Goal: Task Accomplishment & Management: Use online tool/utility

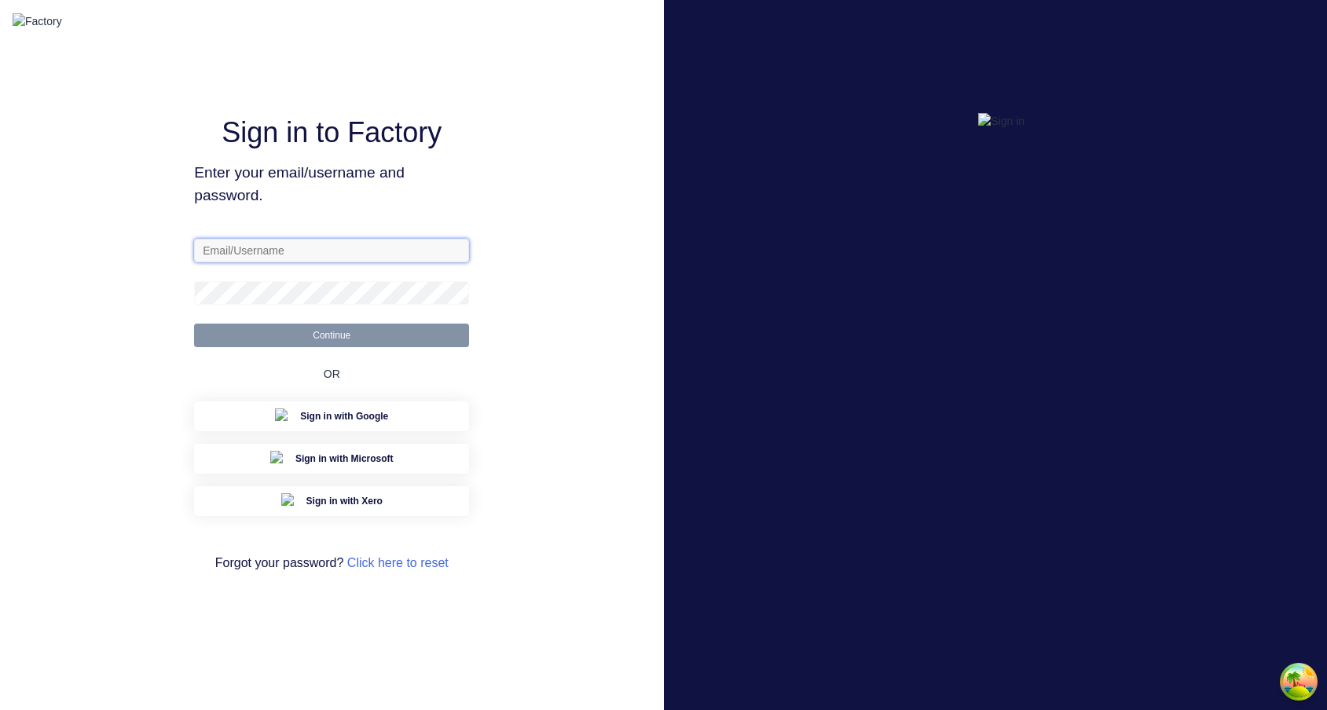
click at [396, 262] on input "text" at bounding box center [331, 251] width 275 height 24
type input "sydney@factory.app"
click at [194, 324] on button "Continue" at bounding box center [331, 336] width 275 height 24
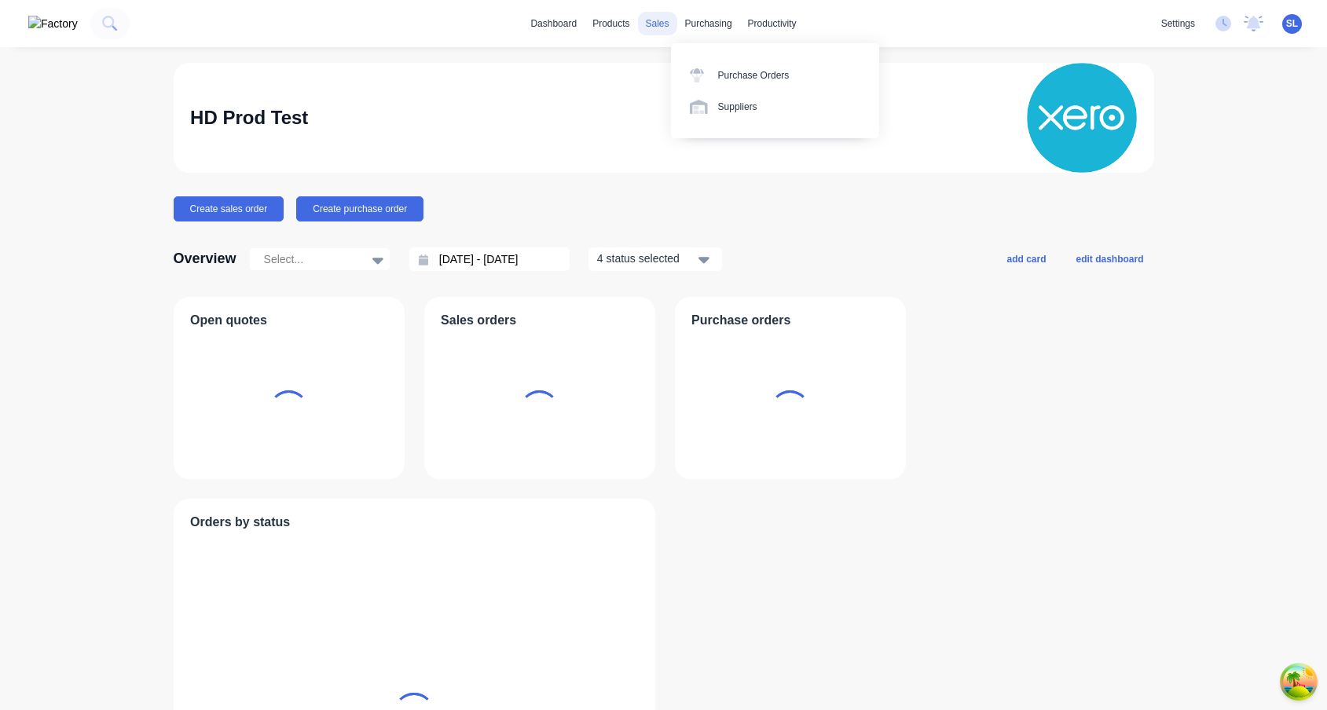
drag, startPoint x: 653, startPoint y: 51, endPoint x: 647, endPoint y: 25, distance: 26.5
click at [653, 51] on div "dashboard products sales purchasing productivity dashboard products Product Cat…" at bounding box center [663, 355] width 1327 height 710
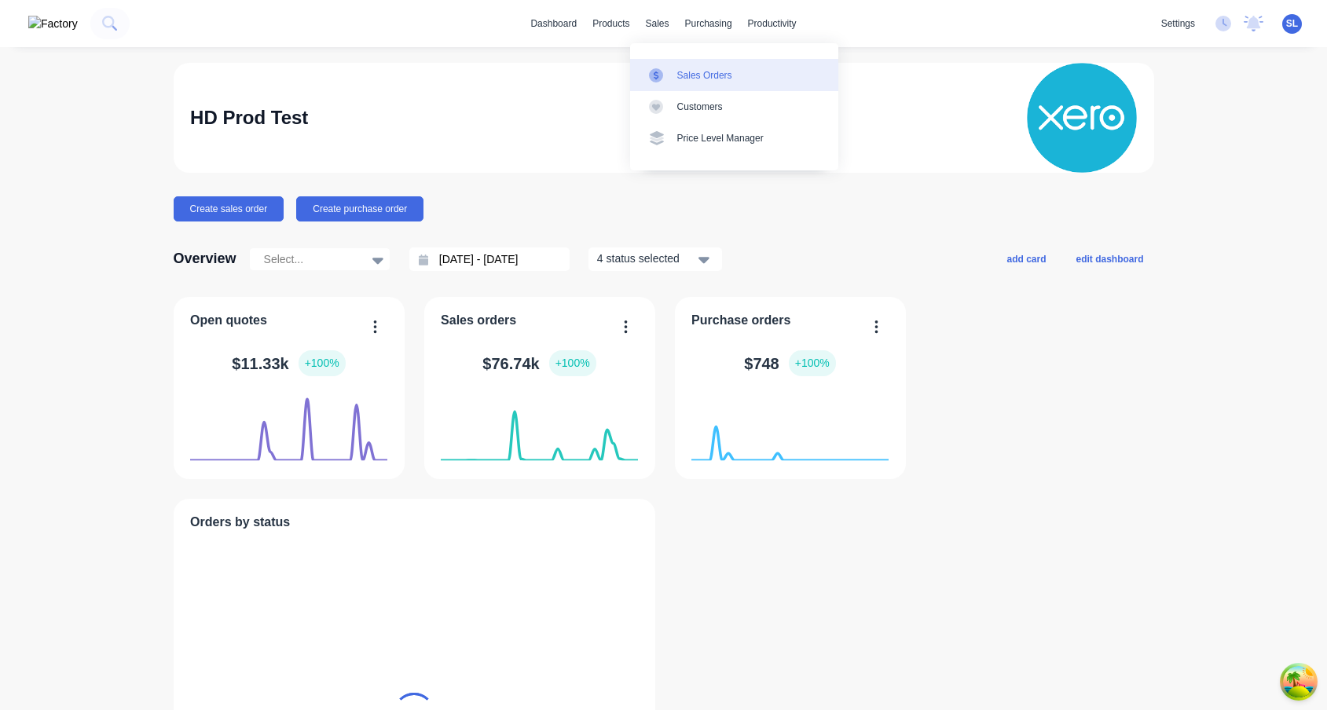
click at [667, 61] on link "Sales Orders" at bounding box center [734, 74] width 208 height 31
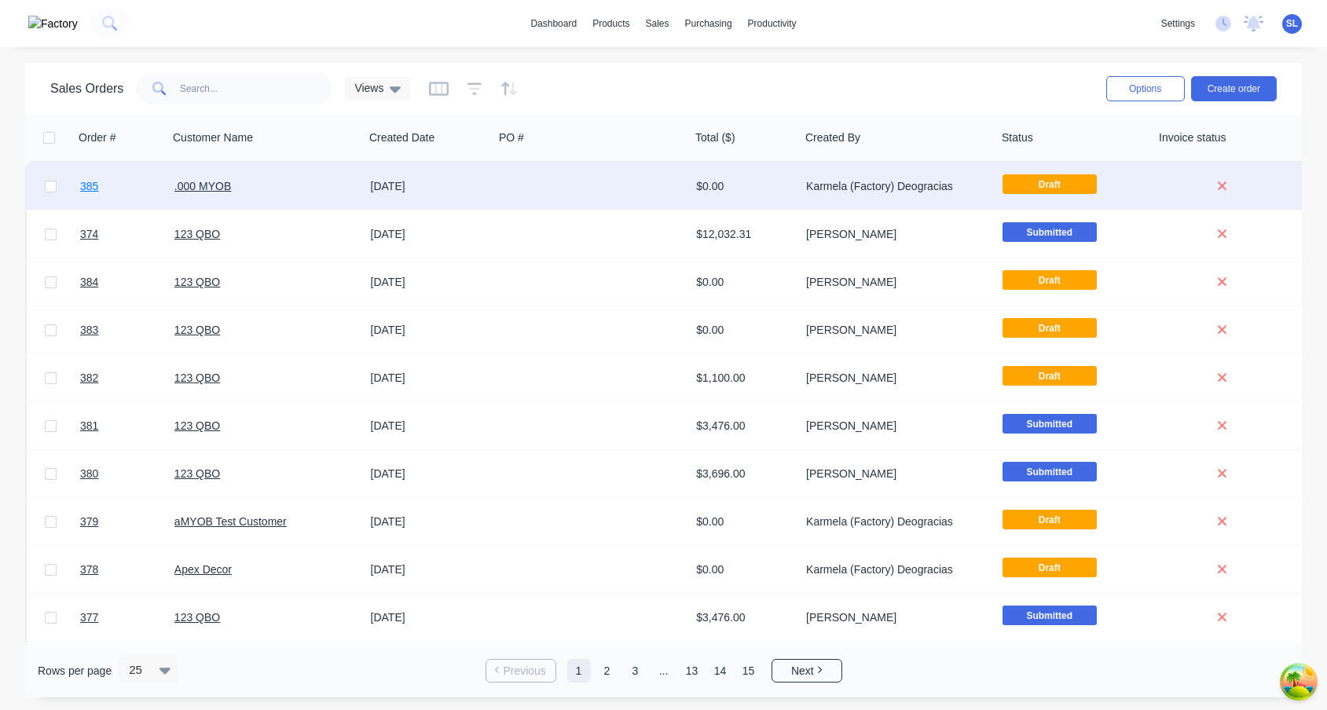
click at [80, 185] on span "385" at bounding box center [89, 186] width 18 height 16
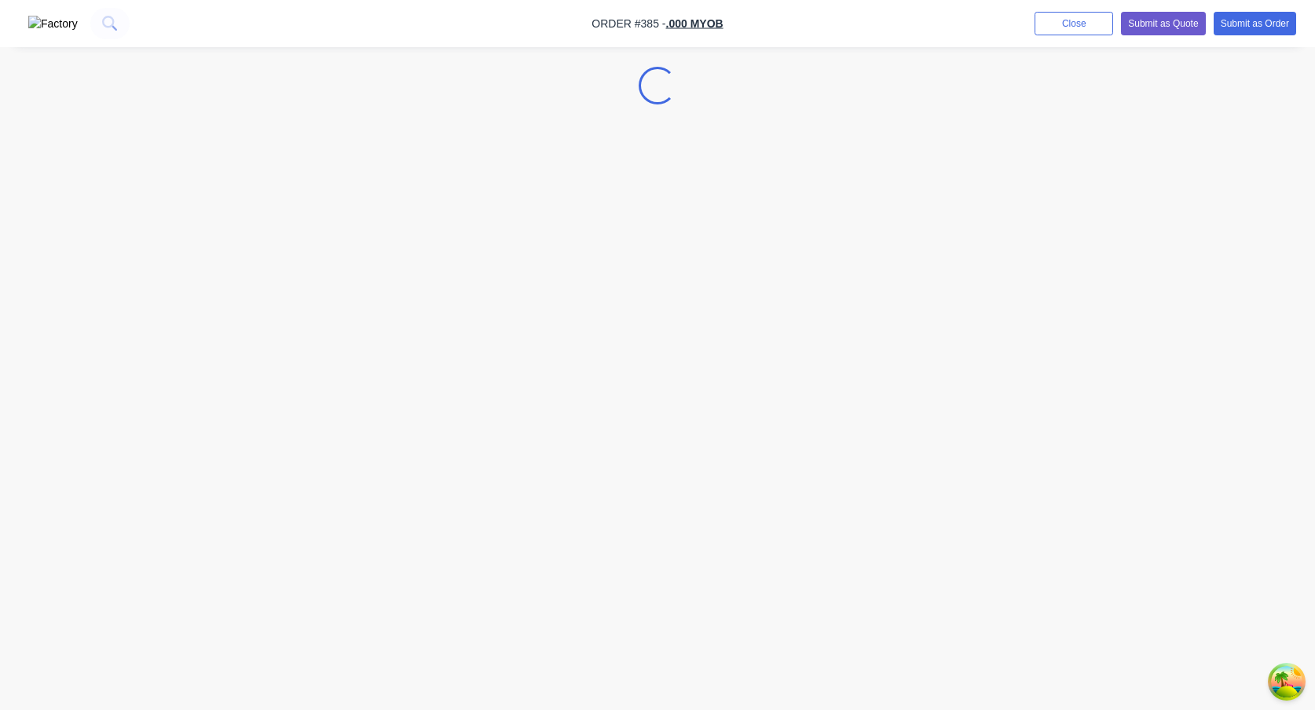
select select "GB"
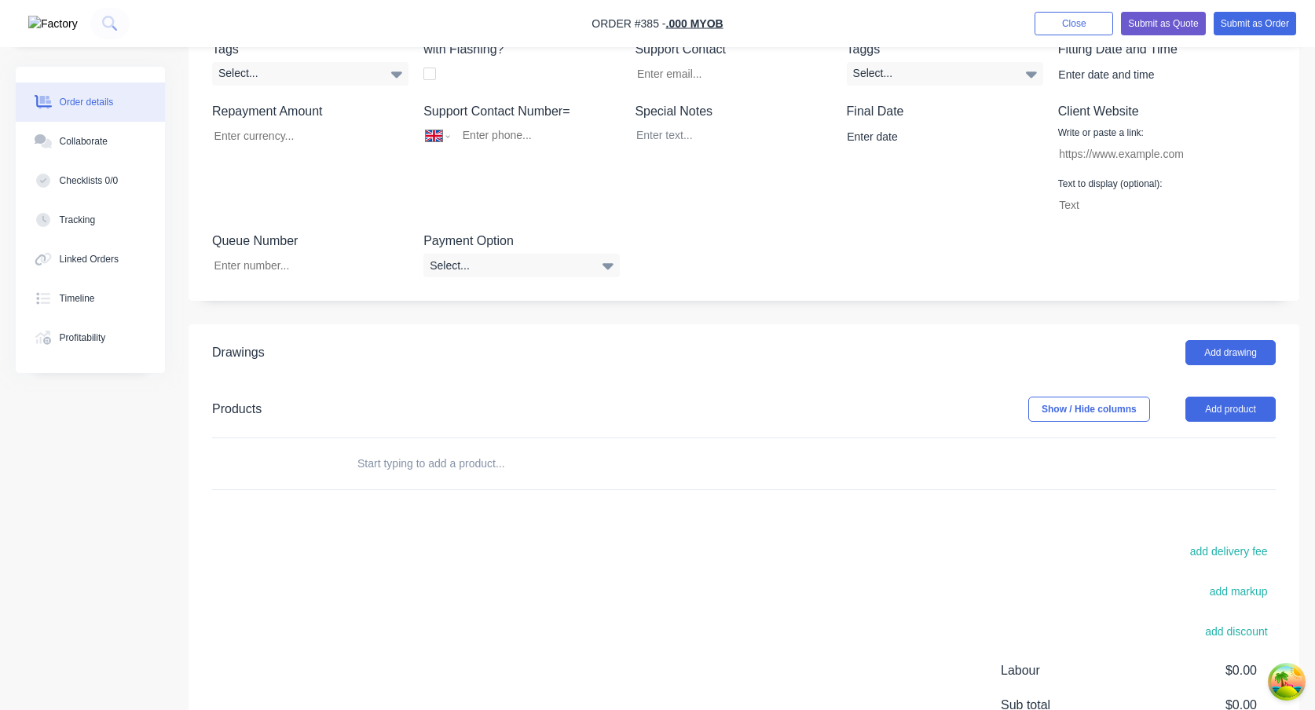
scroll to position [569, 0]
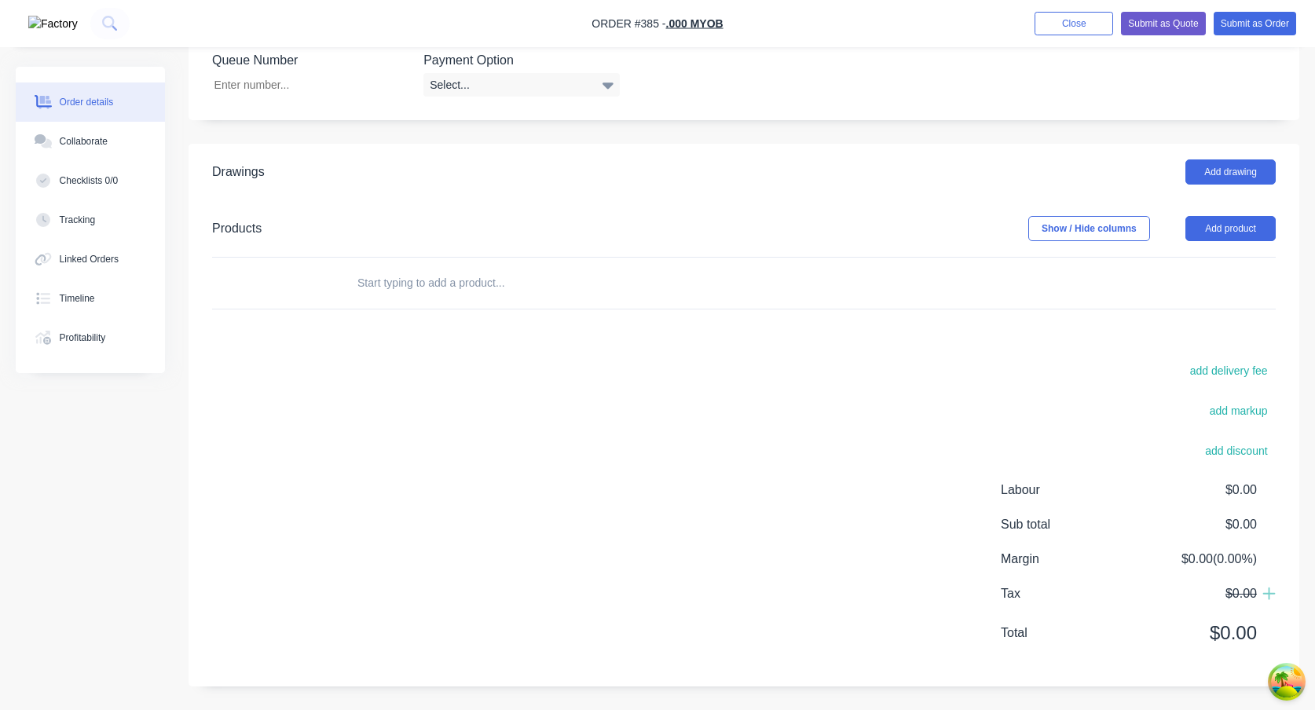
click at [377, 279] on input "text" at bounding box center [514, 282] width 314 height 31
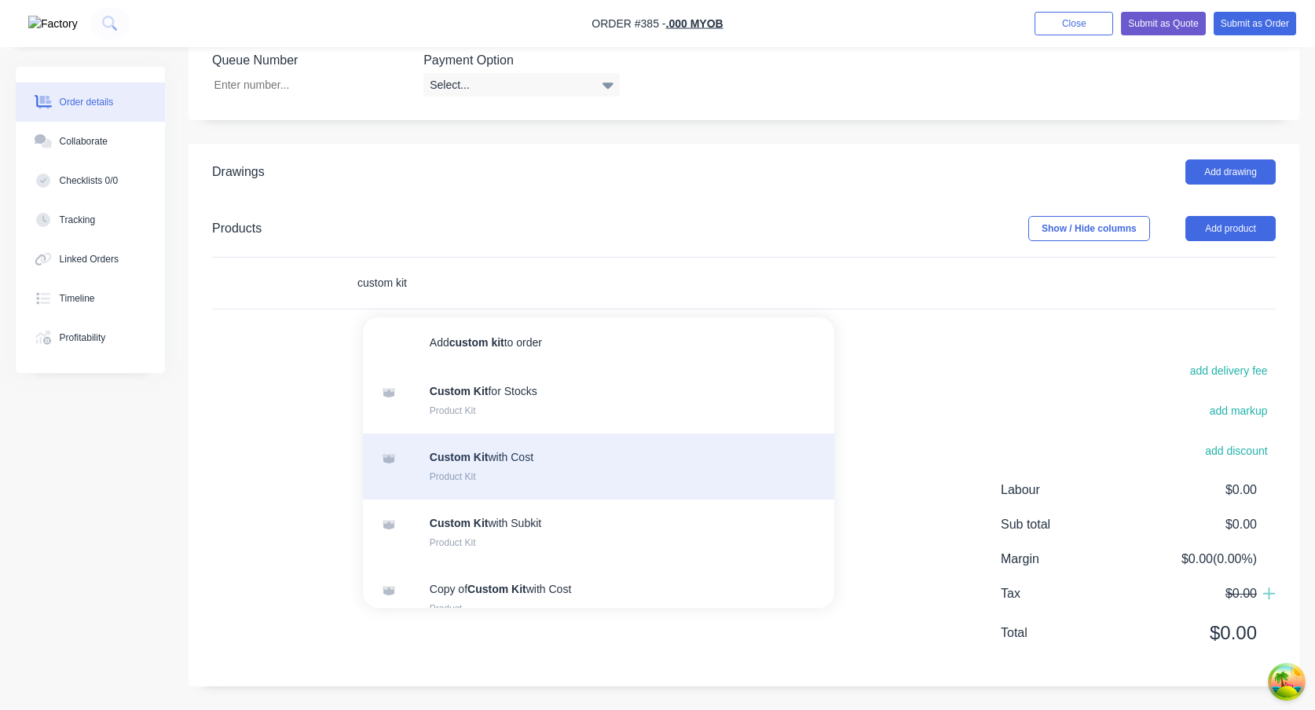
type input "custom kit"
click at [522, 478] on div "Custom Kit with Cost Product Kit" at bounding box center [598, 467] width 471 height 66
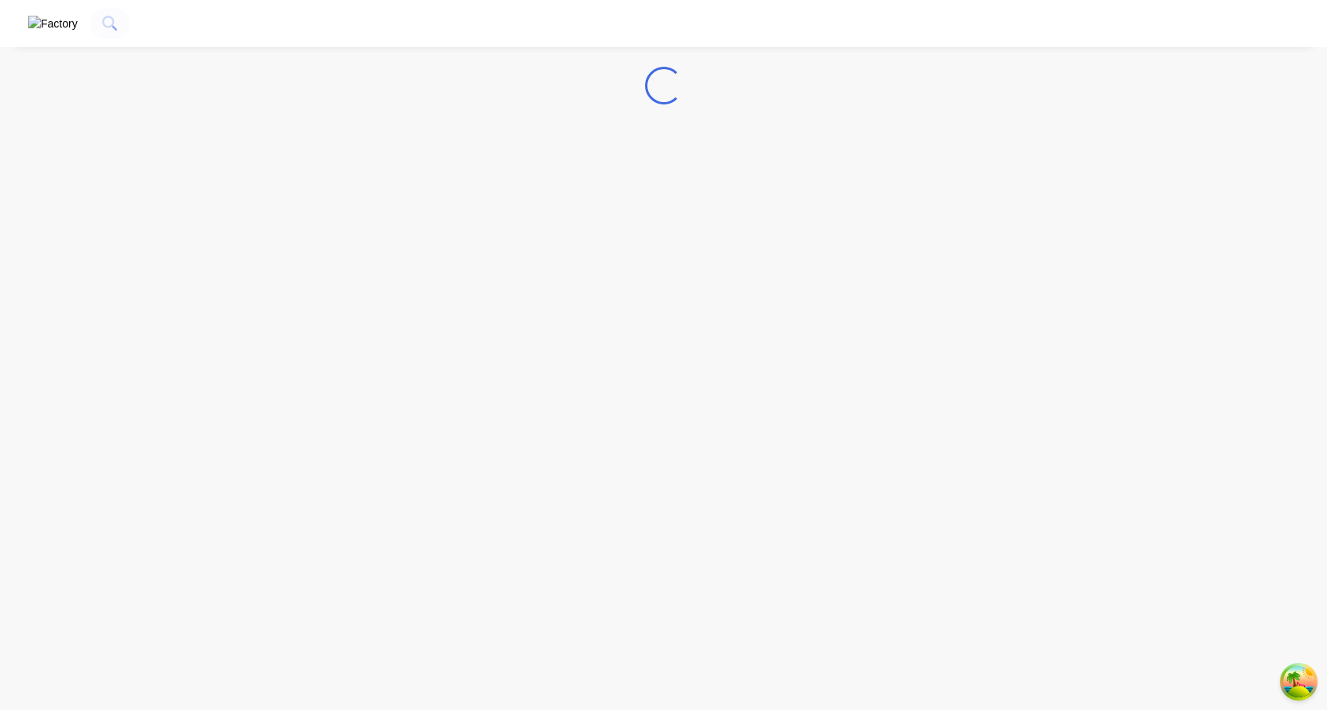
select select "GB"
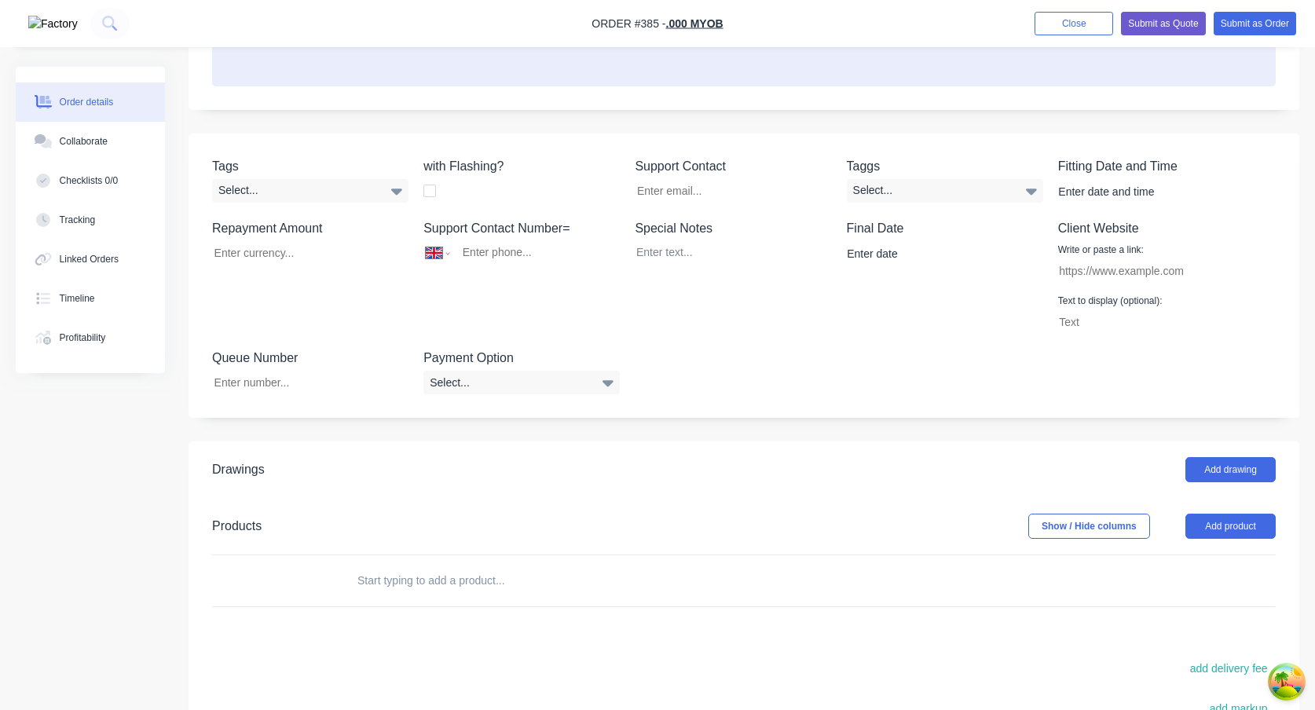
scroll to position [538, 0]
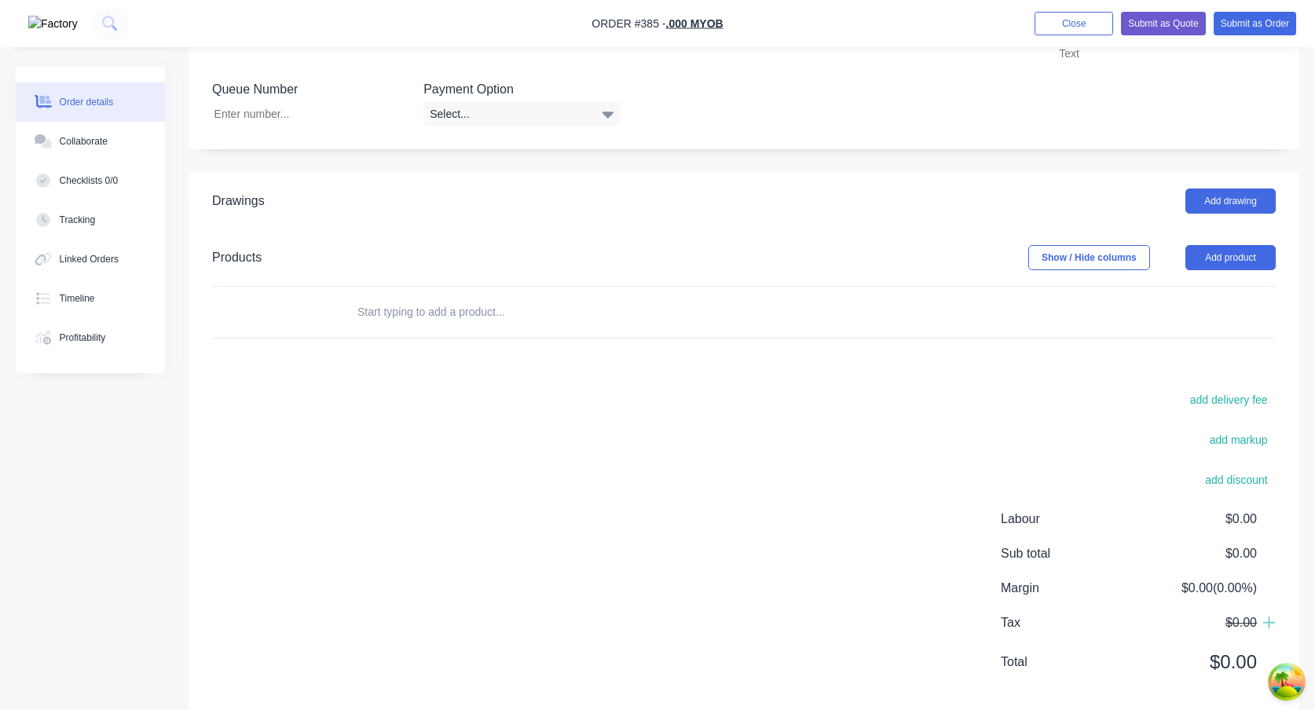
click at [469, 308] on input "text" at bounding box center [514, 311] width 314 height 31
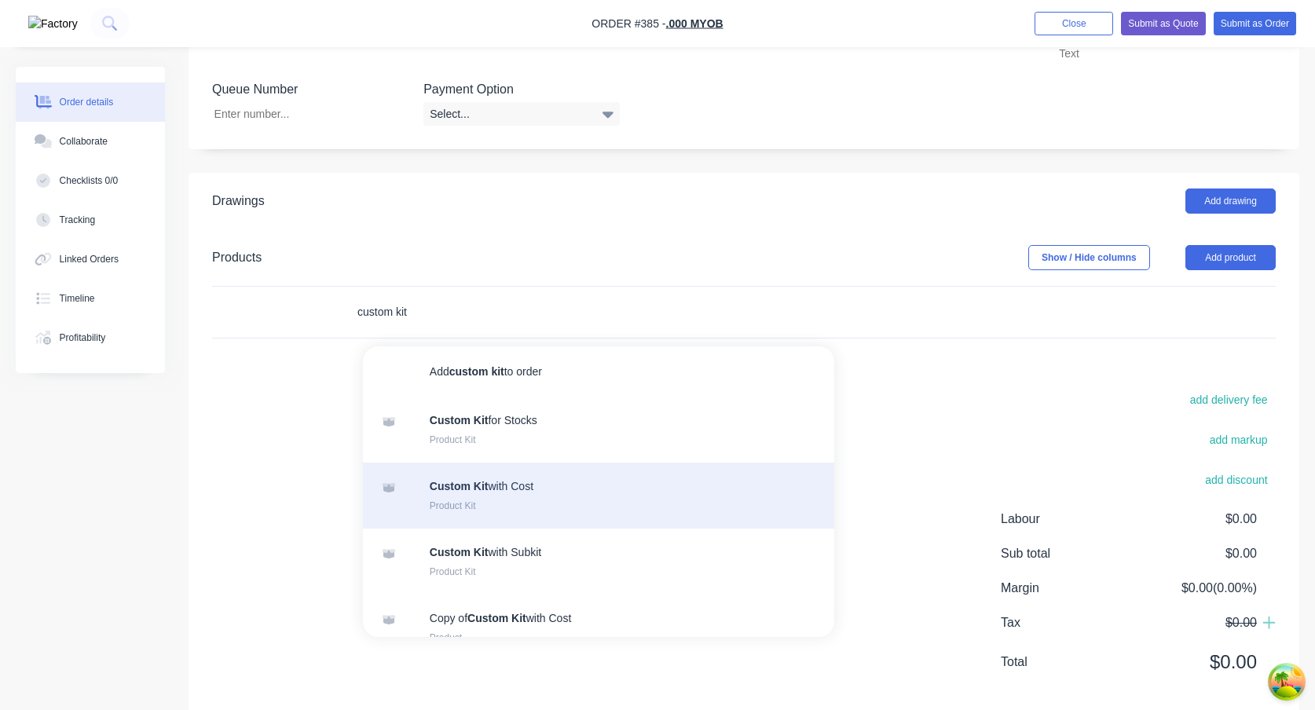
type input "custom kit"
click at [483, 497] on div "Custom Kit with Cost Product Kit" at bounding box center [598, 496] width 471 height 66
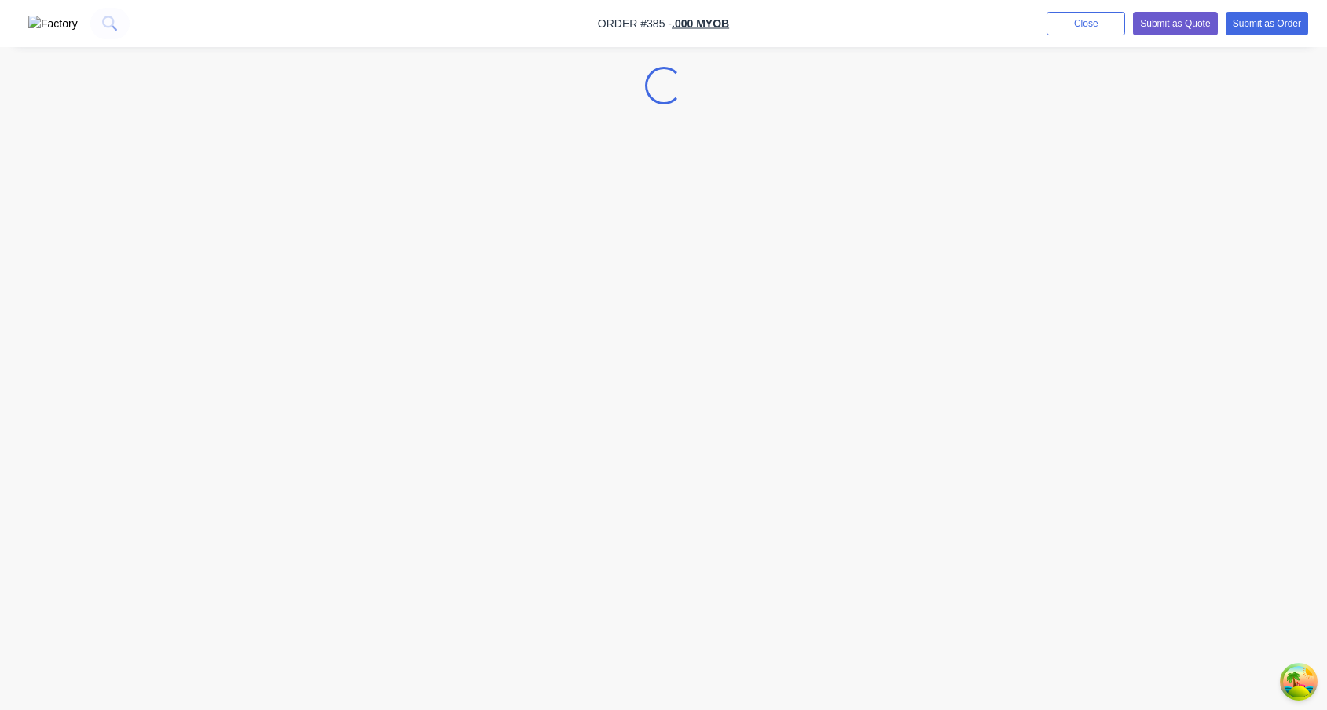
select select "GB"
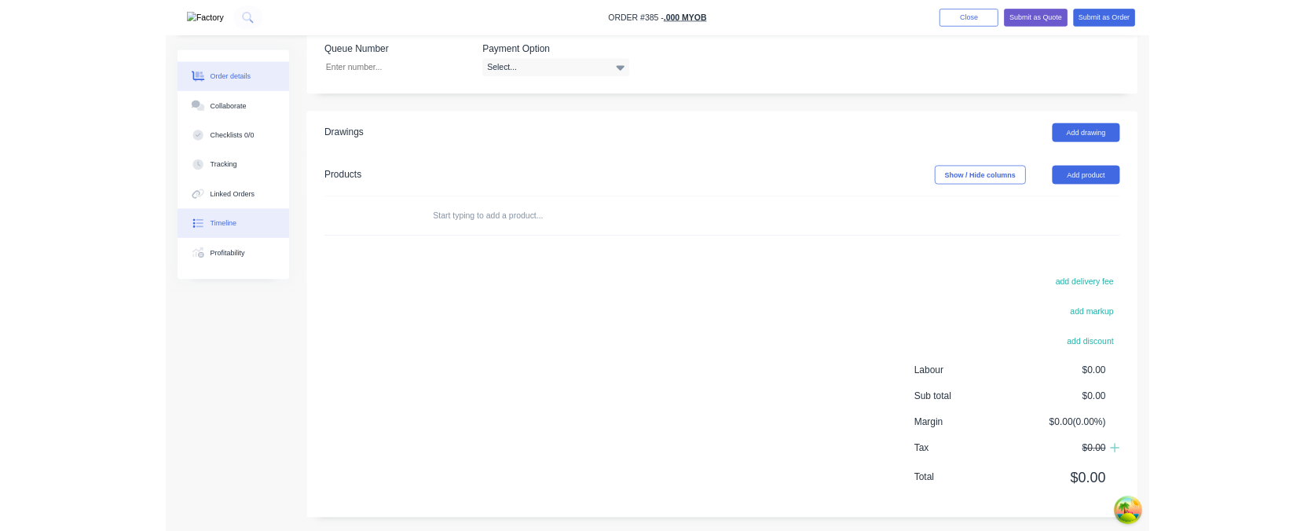
scroll to position [558, 0]
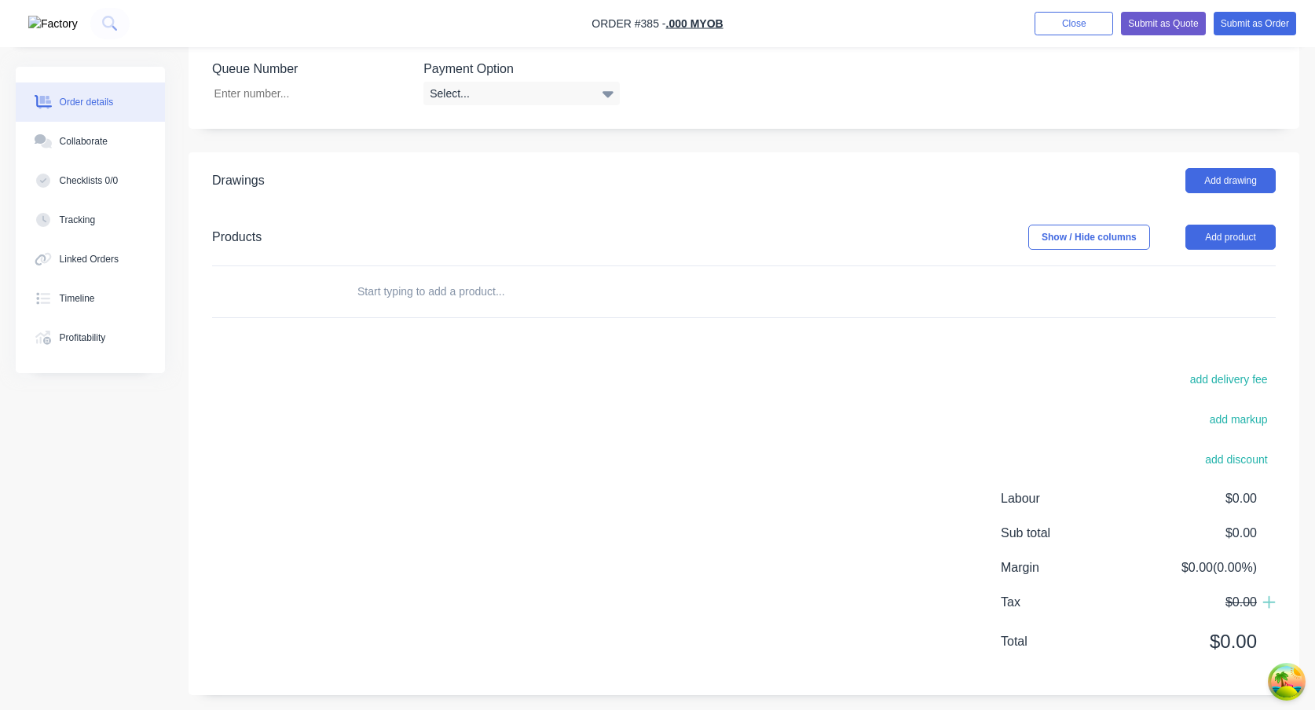
click at [422, 296] on input "text" at bounding box center [514, 291] width 314 height 31
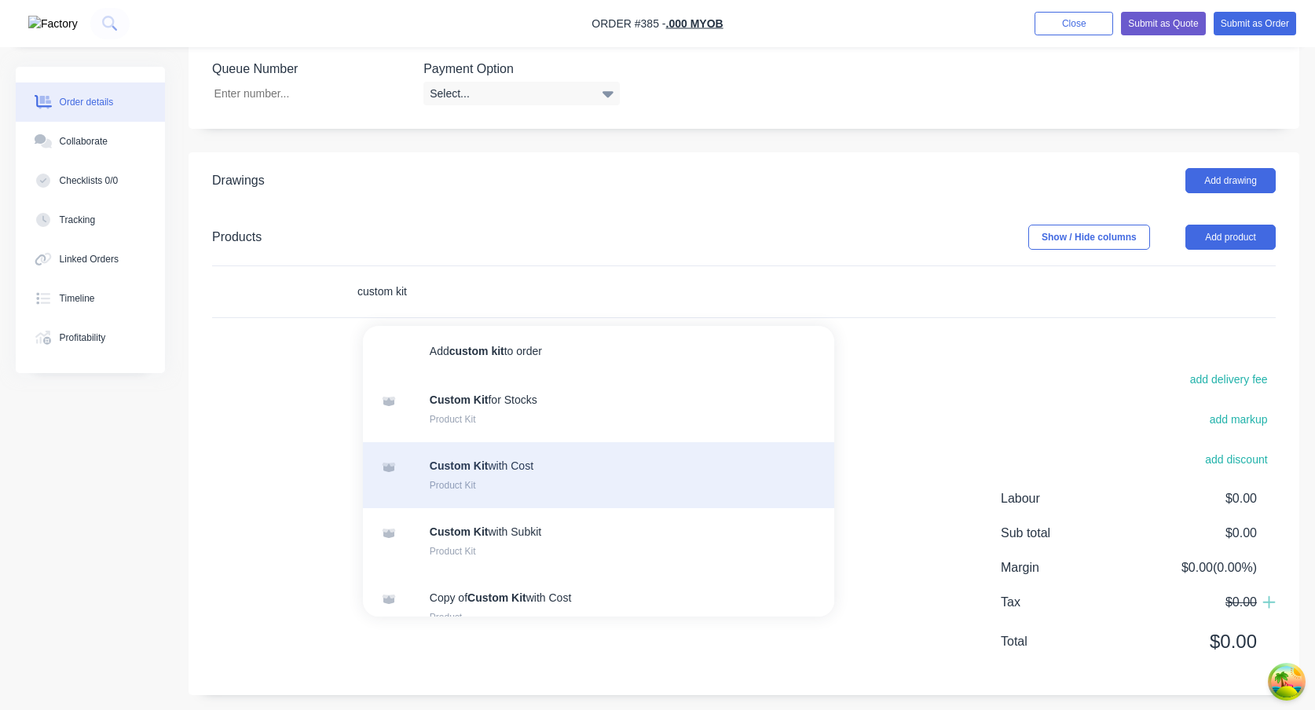
type input "custom kit"
click at [601, 490] on div "Custom Kit with Cost Product Kit" at bounding box center [598, 475] width 471 height 66
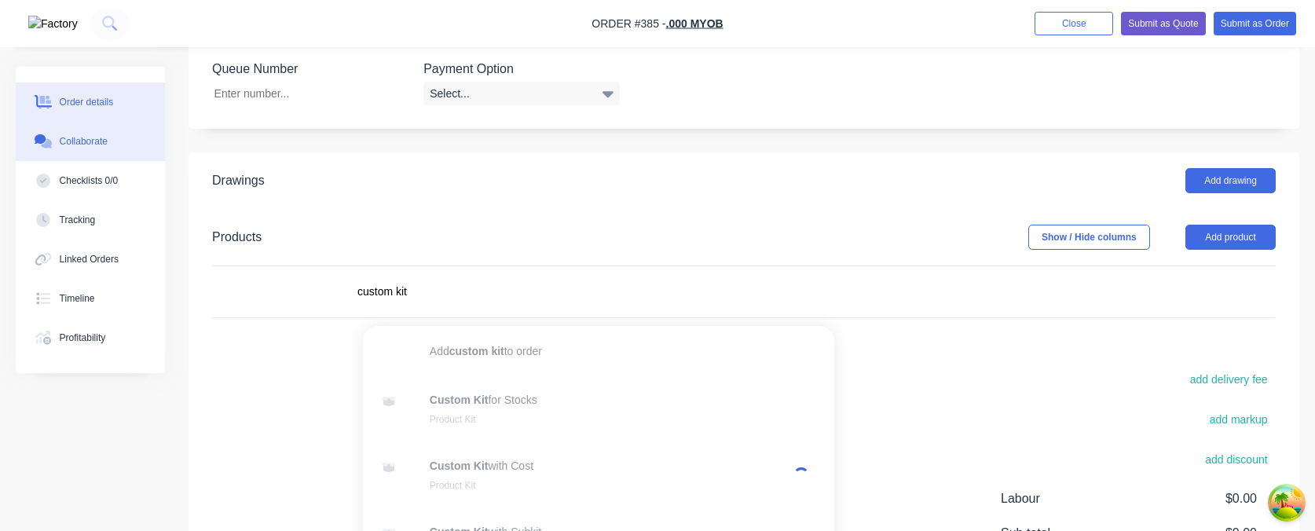
click at [77, 140] on div "Collaborate" at bounding box center [84, 141] width 48 height 14
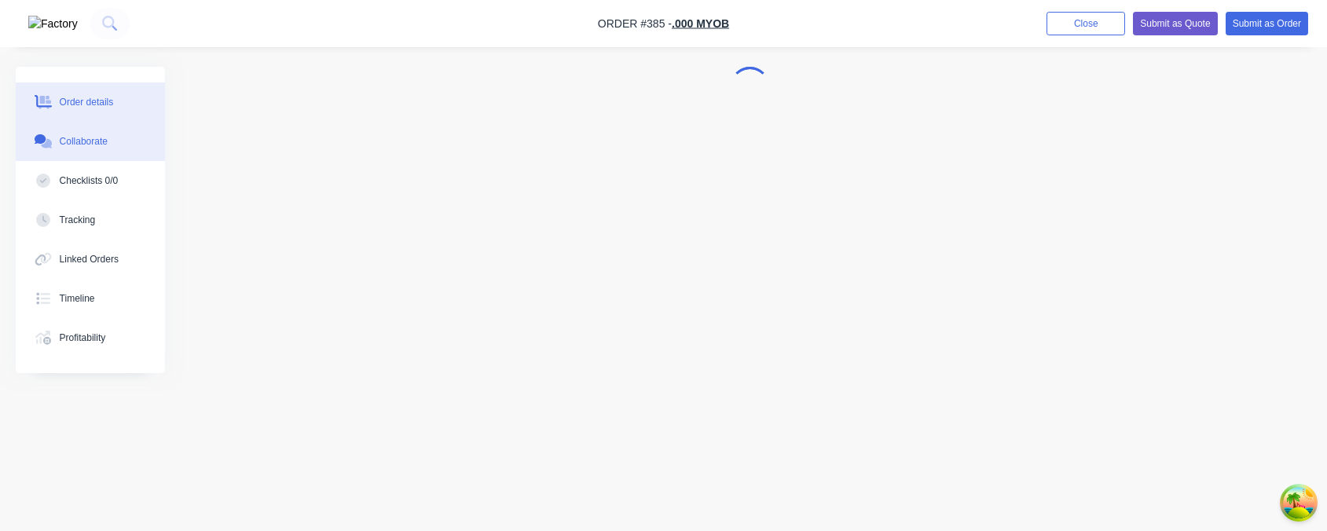
click at [103, 112] on button "Order details" at bounding box center [90, 101] width 149 height 39
select select "GB"
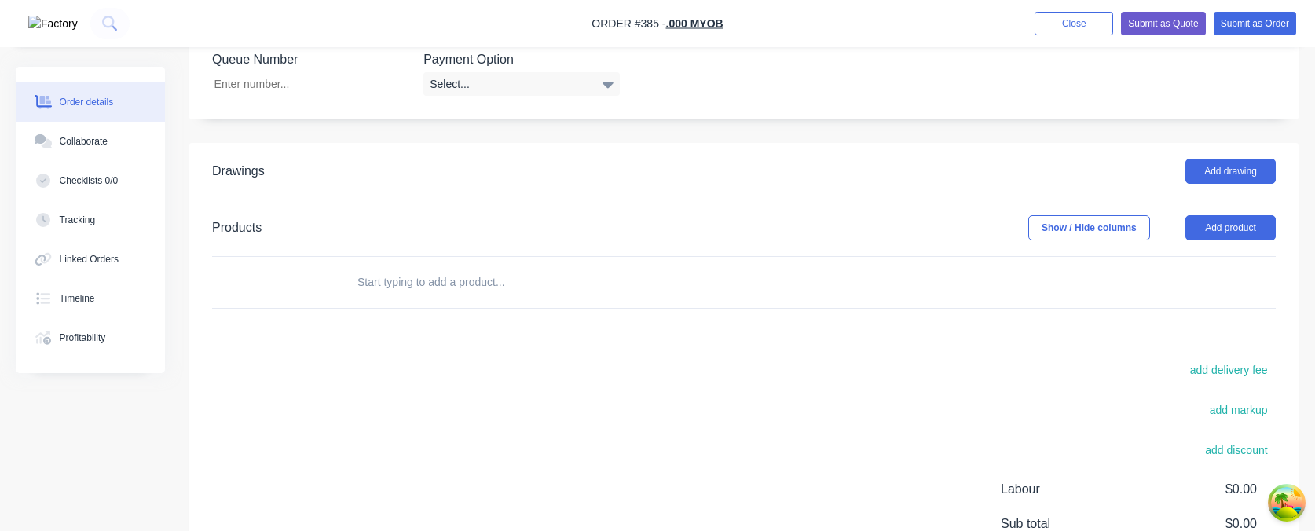
scroll to position [658, 0]
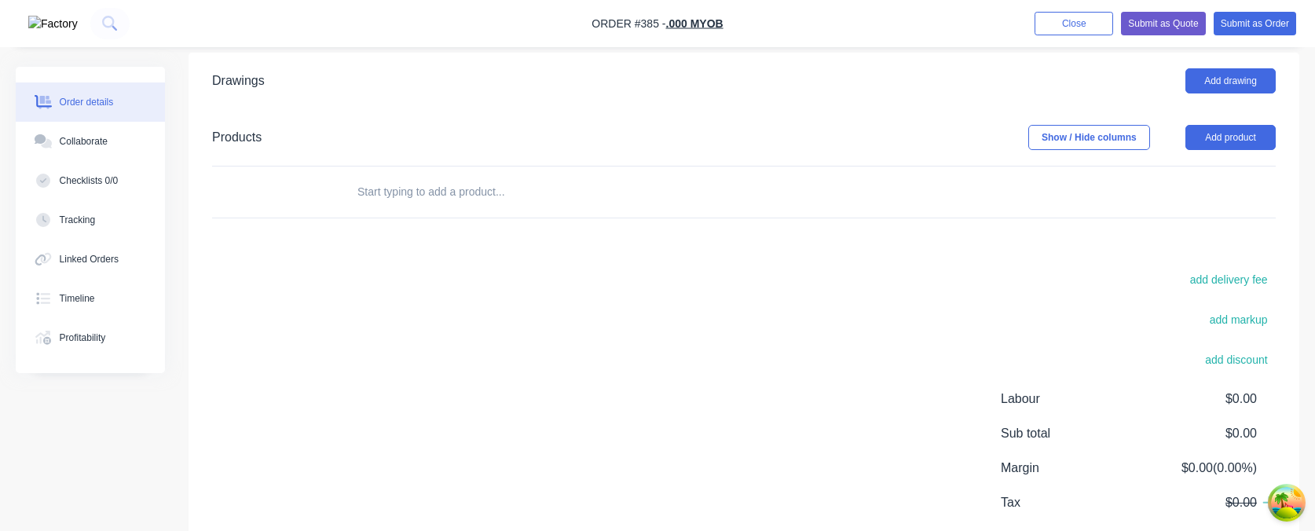
click at [425, 207] on input "text" at bounding box center [514, 191] width 314 height 31
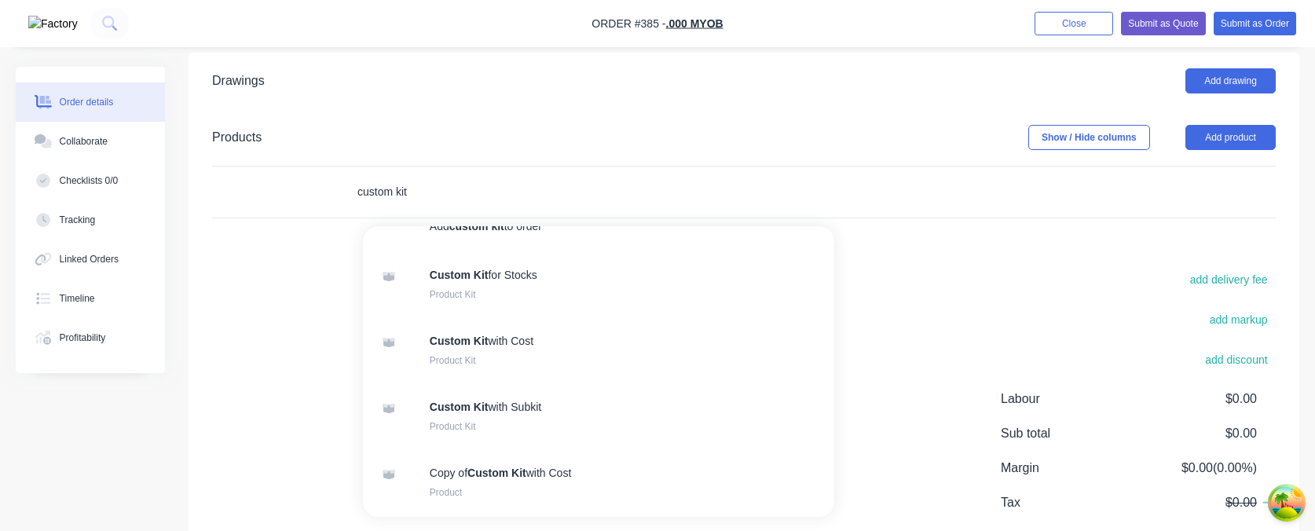
scroll to position [26, 0]
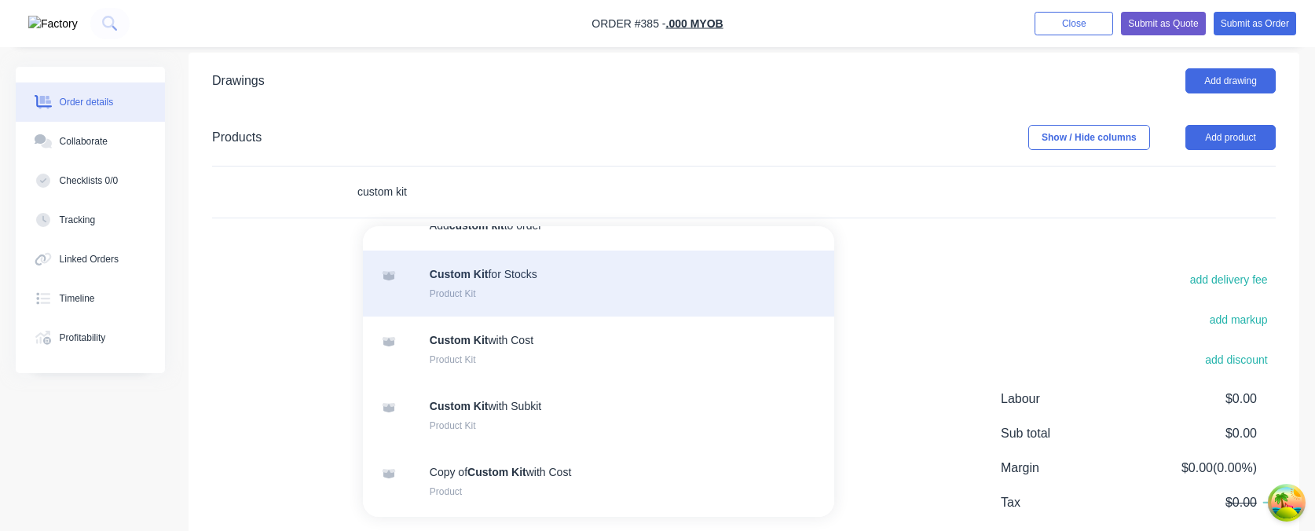
type input "custom kit"
click at [536, 288] on div "Custom Kit for Stocks Product Kit" at bounding box center [598, 284] width 471 height 66
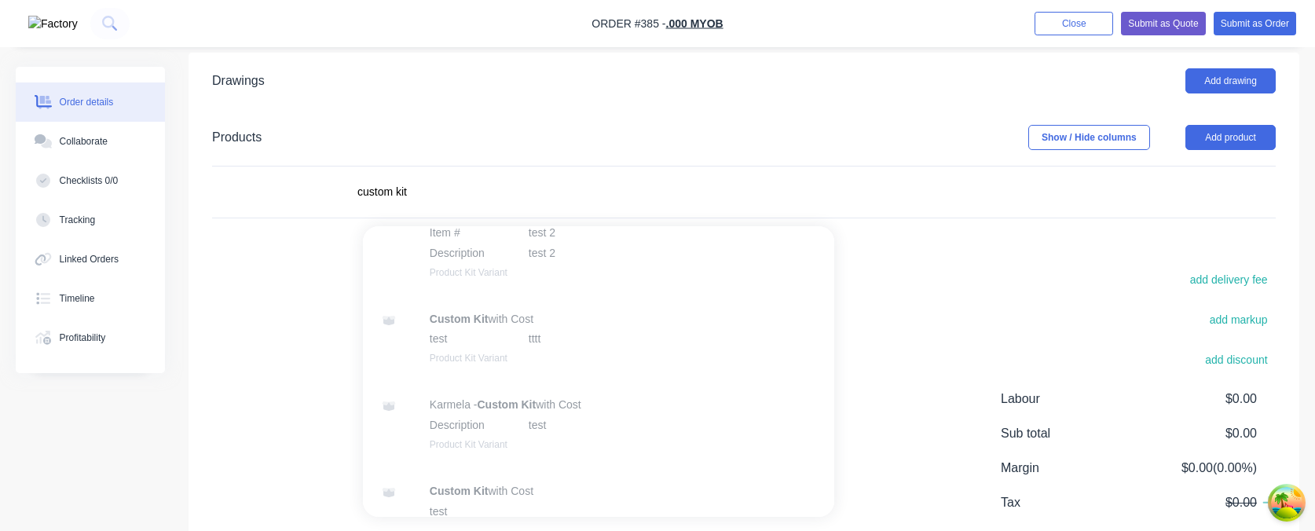
scroll to position [613, 0]
click at [85, 133] on button "Collaborate" at bounding box center [90, 141] width 149 height 39
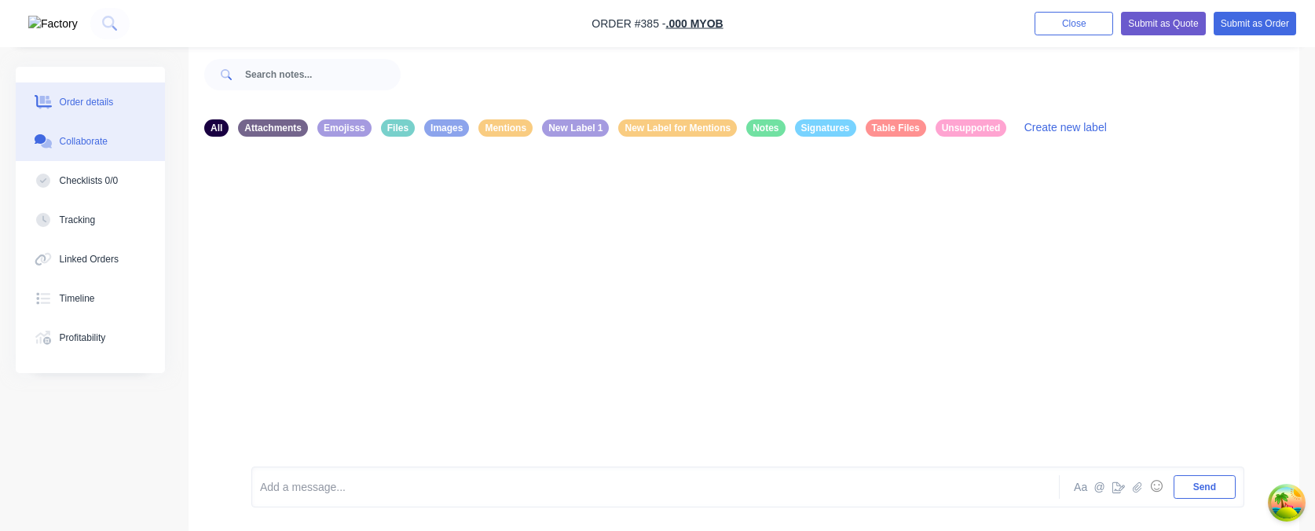
click at [101, 92] on button "Order details" at bounding box center [90, 101] width 149 height 39
select select "GB"
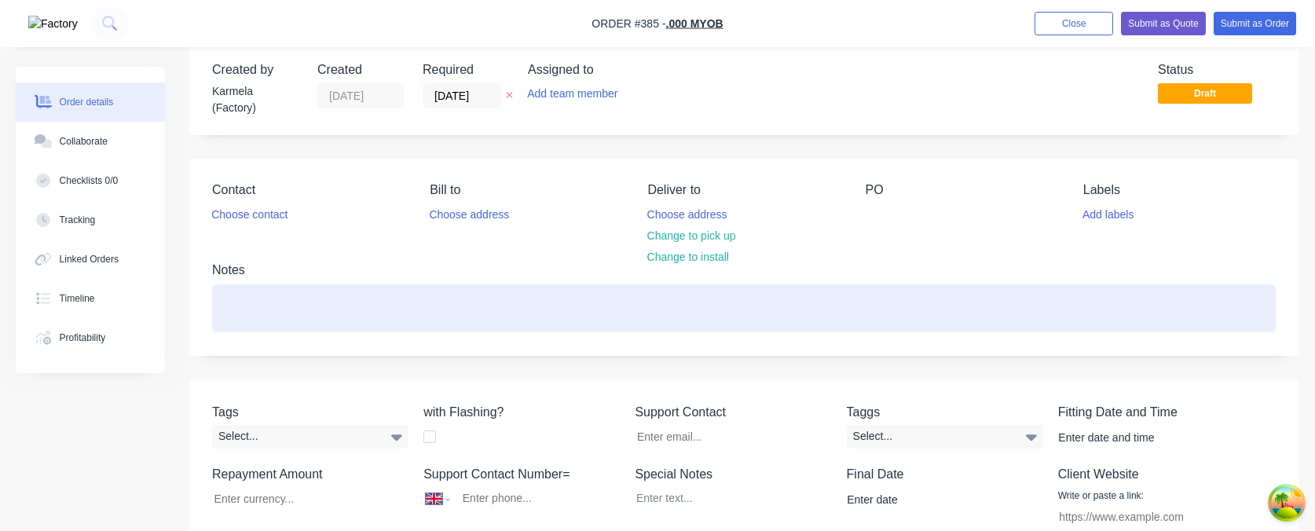
scroll to position [559, 0]
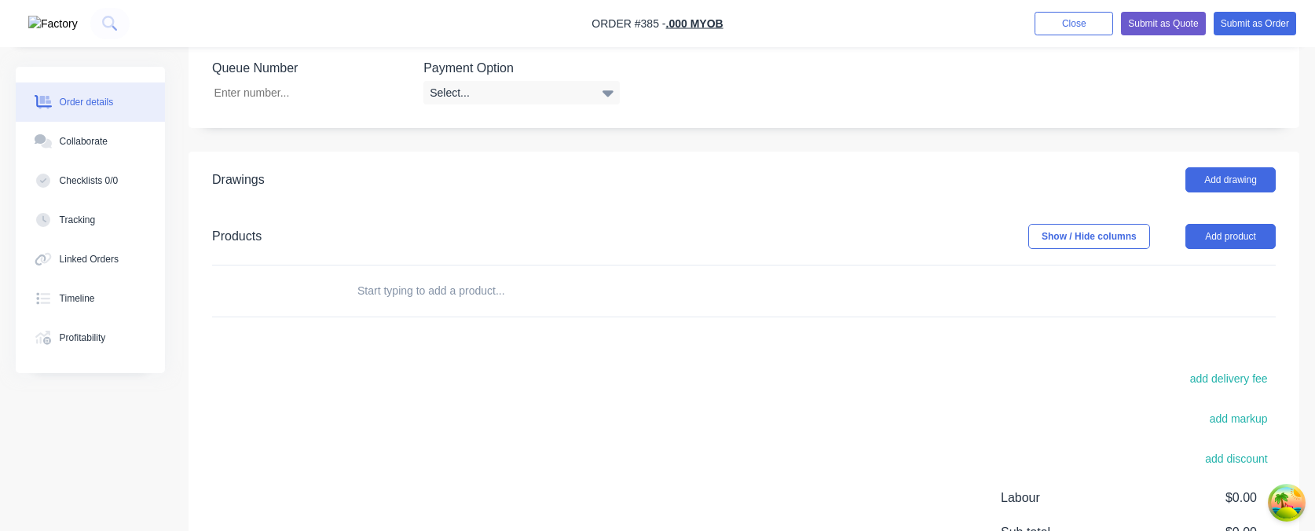
click at [419, 296] on input "text" at bounding box center [514, 290] width 314 height 31
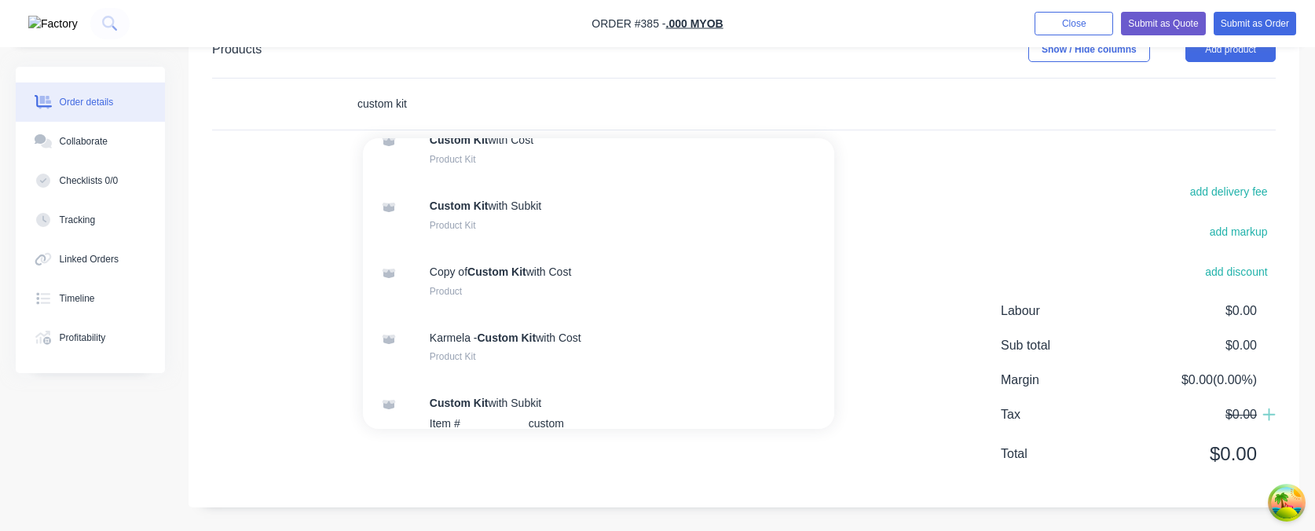
scroll to position [140, 0]
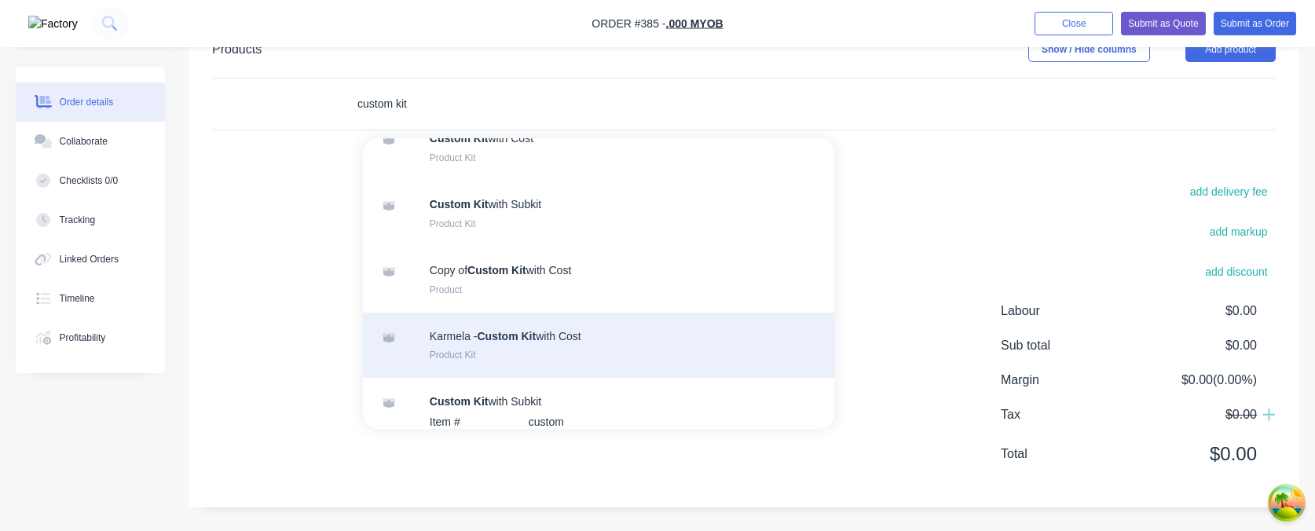
type input "custom kit"
click at [540, 340] on div "Karmela - Custom Kit with Cost Product Kit" at bounding box center [598, 346] width 471 height 66
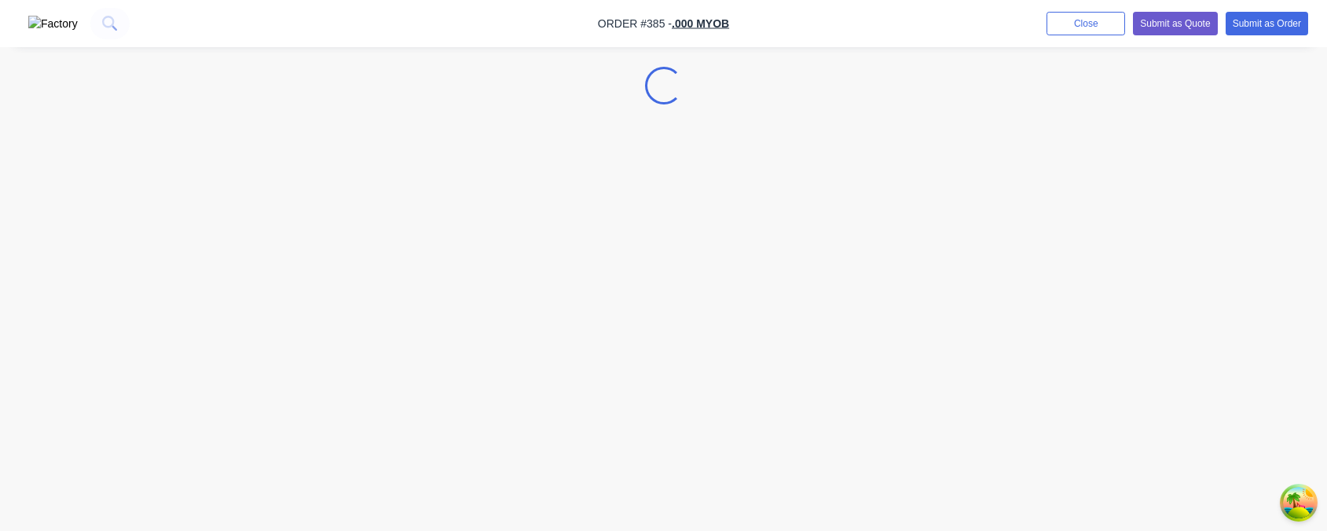
select select "GB"
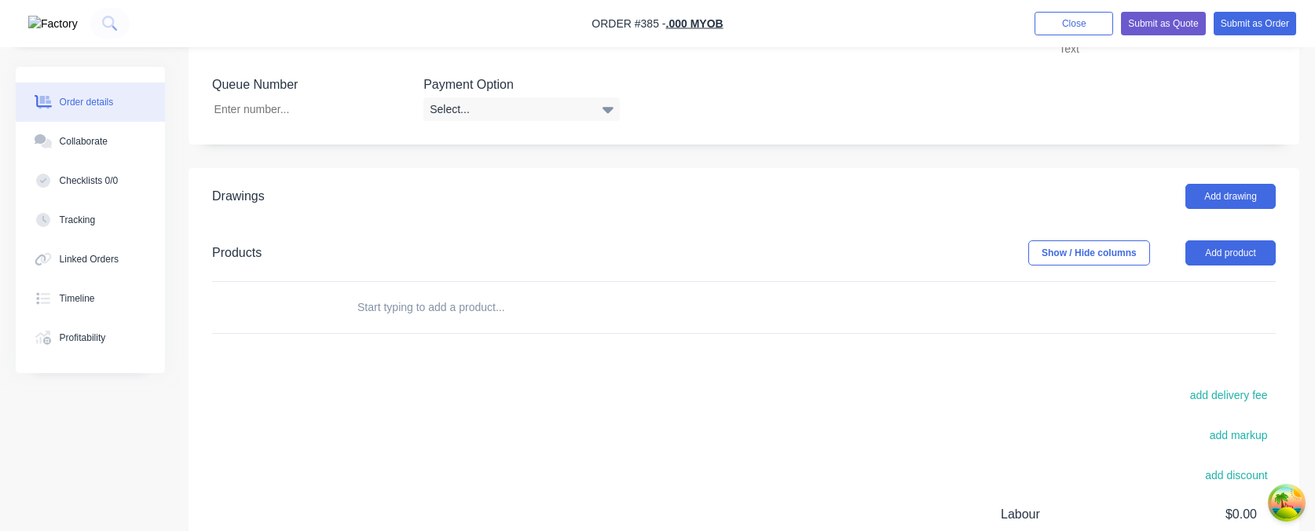
scroll to position [657, 0]
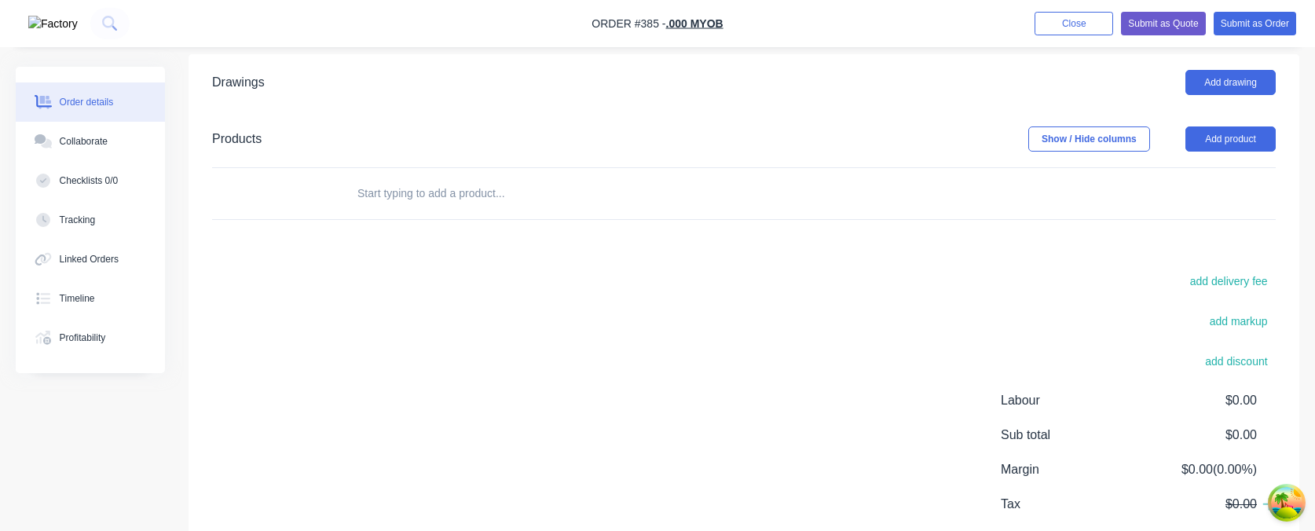
click at [430, 187] on input "text" at bounding box center [514, 193] width 314 height 31
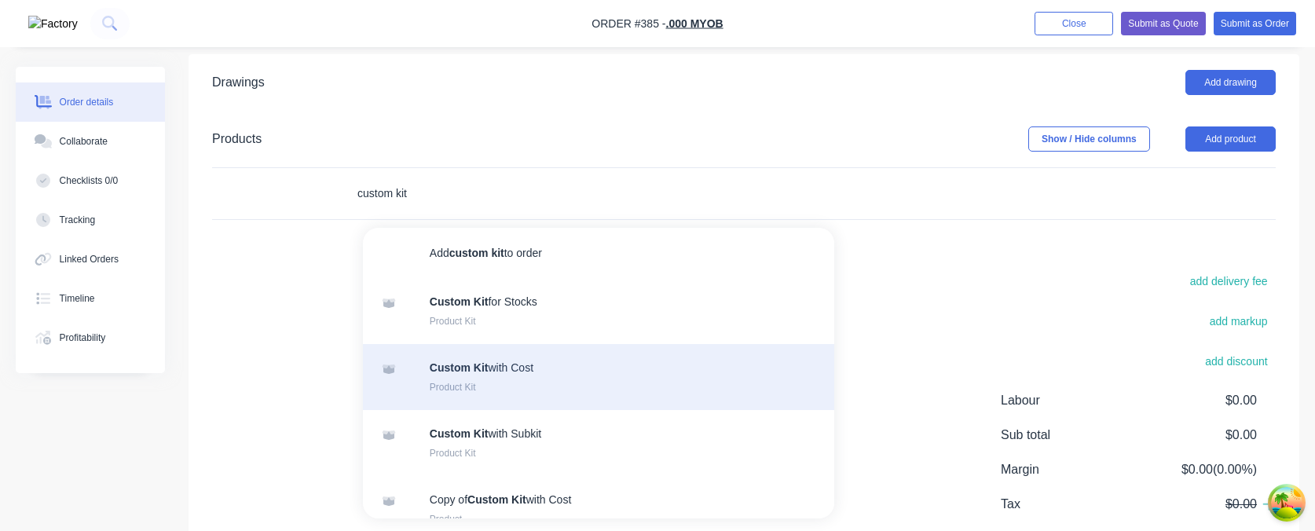
type input "custom kit"
click at [514, 362] on div "Custom Kit with Cost Product Kit" at bounding box center [598, 377] width 471 height 66
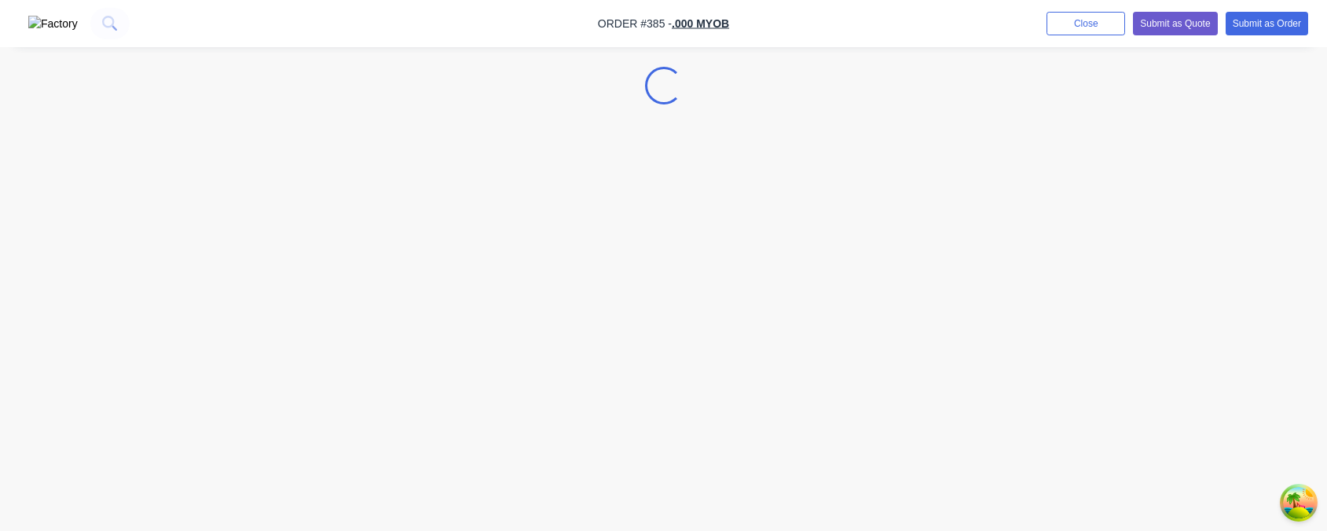
select select "GB"
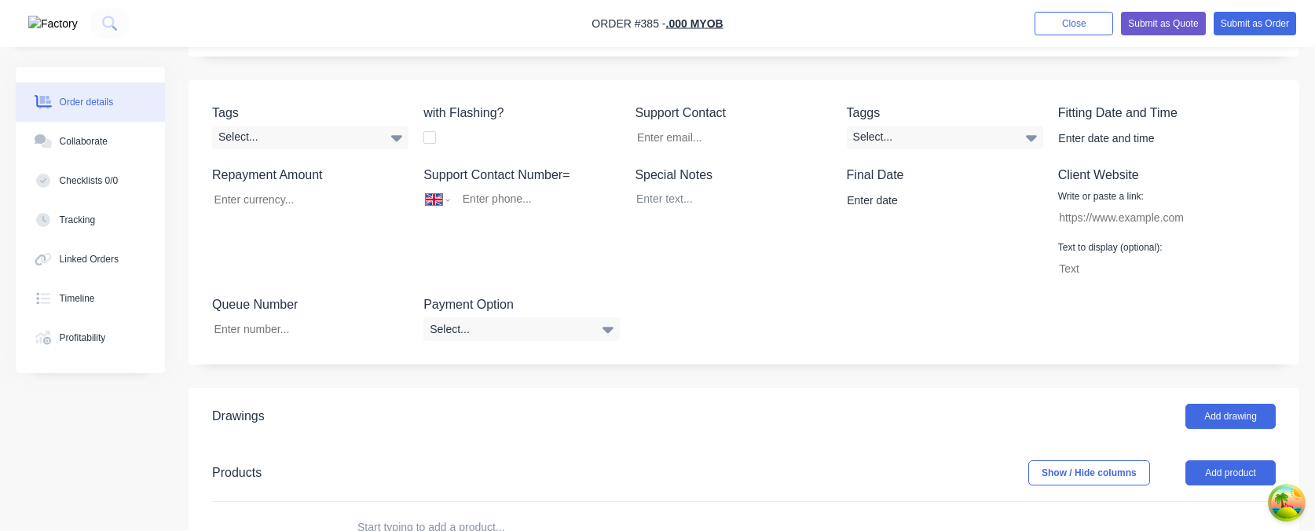
scroll to position [649, 0]
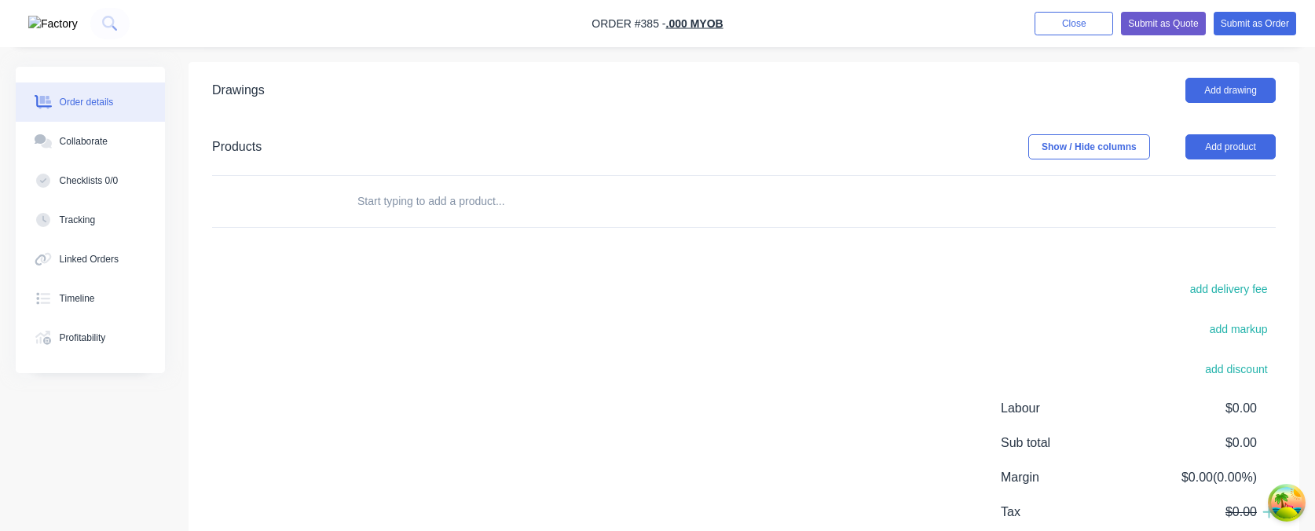
click at [436, 205] on input "text" at bounding box center [514, 200] width 314 height 31
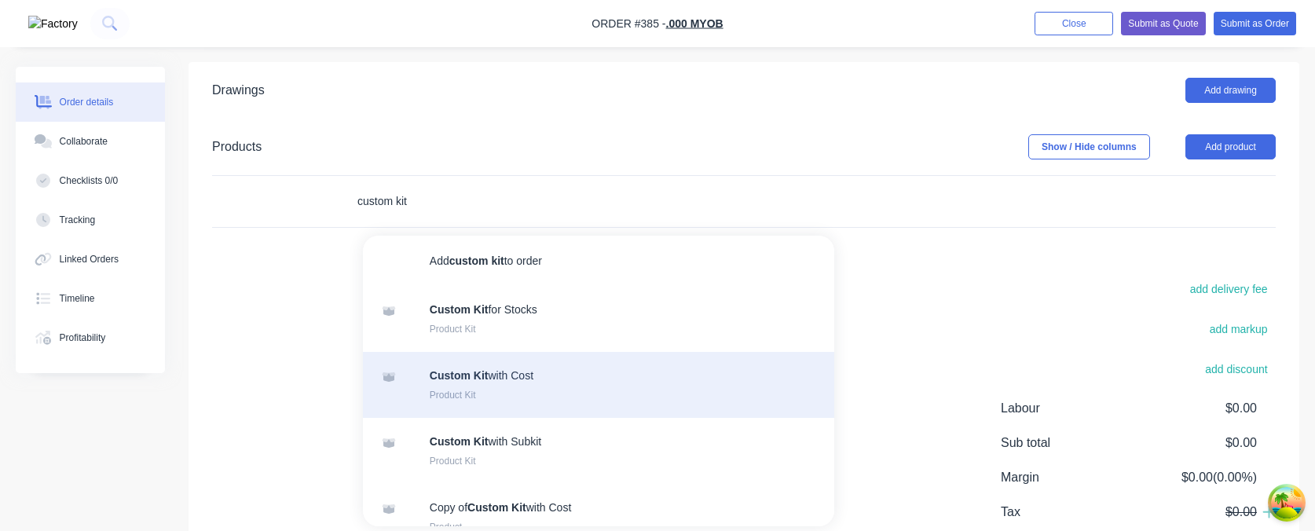
type input "custom kit"
click at [515, 373] on div "Custom Kit with Cost Product Kit" at bounding box center [598, 385] width 471 height 66
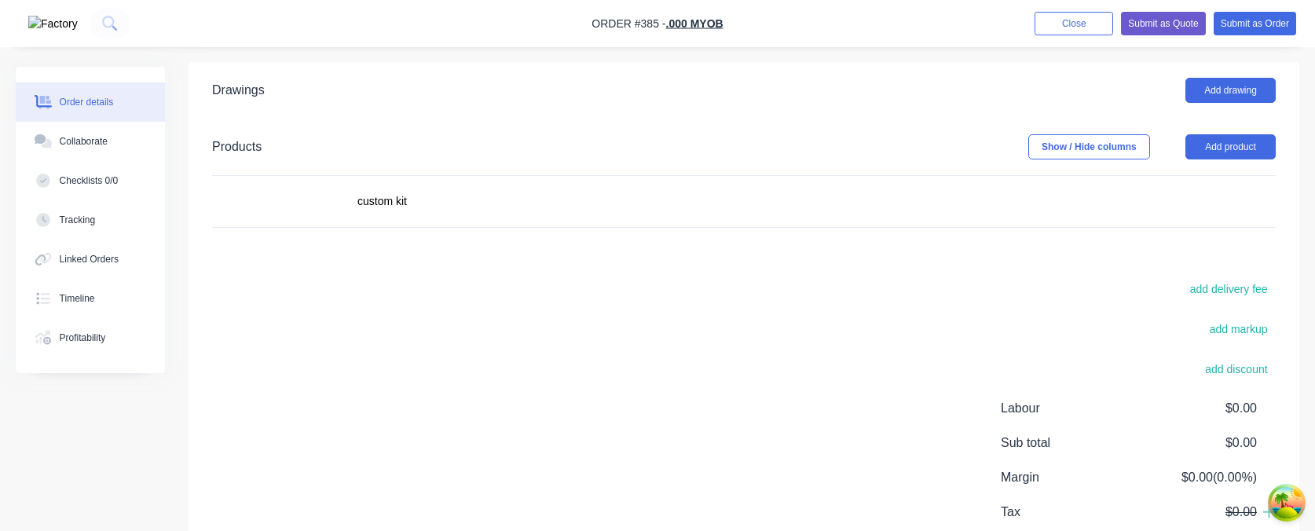
click at [212, 432] on div "add delivery fee add markup add discount Labour $0.00 Sub total $0.00 Margin $0…" at bounding box center [744, 429] width 1064 height 303
click at [60, 136] on div "Collaborate" at bounding box center [84, 141] width 48 height 14
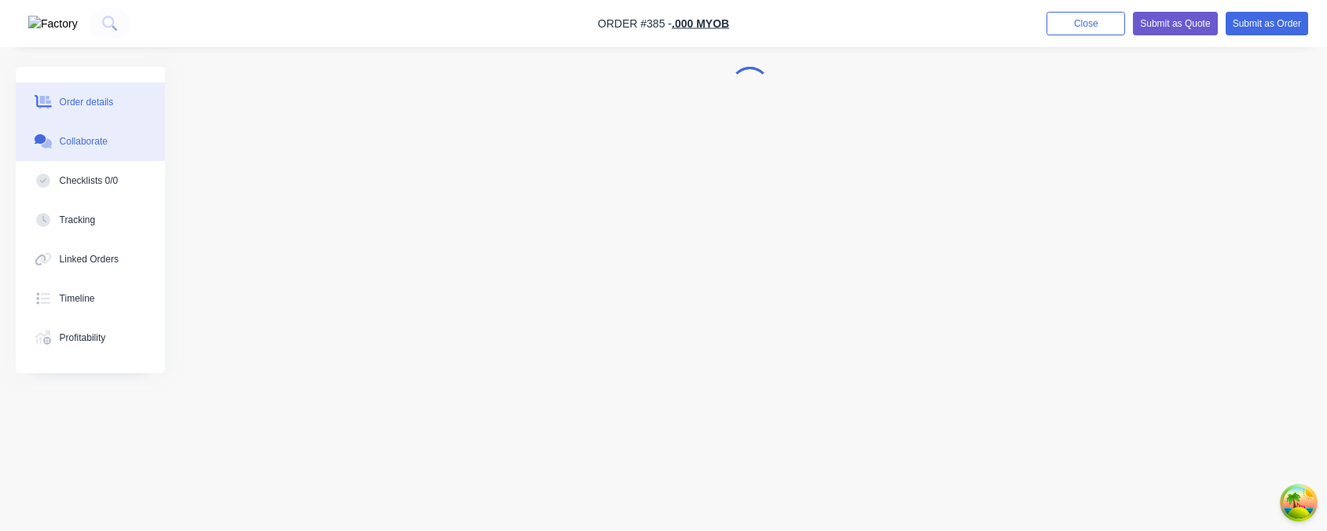
click at [83, 108] on div "Order details" at bounding box center [87, 102] width 54 height 14
select select "GB"
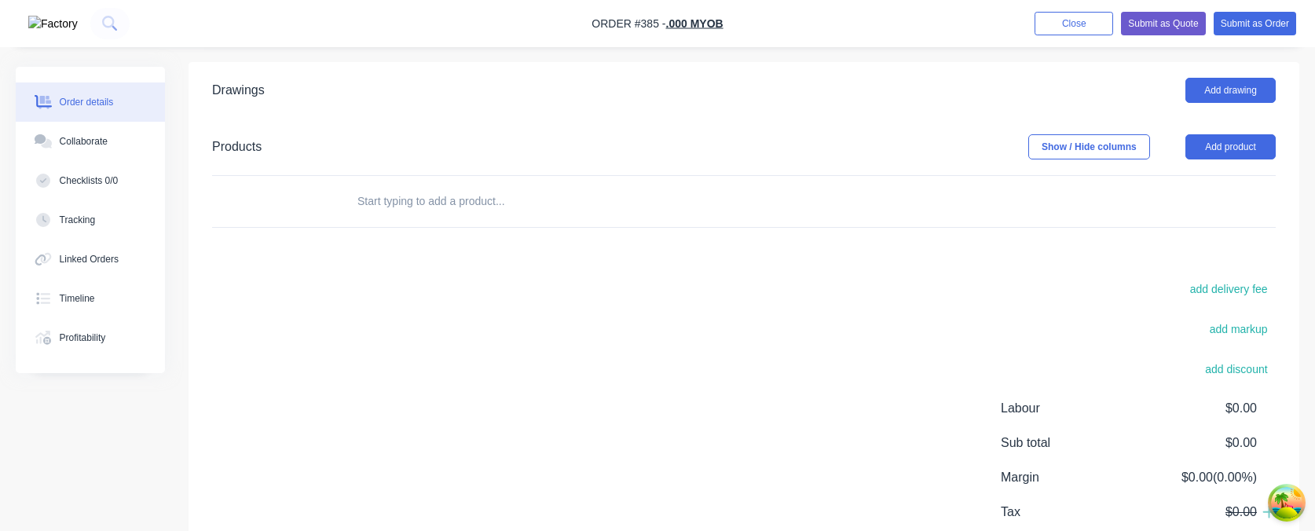
scroll to position [646, 0]
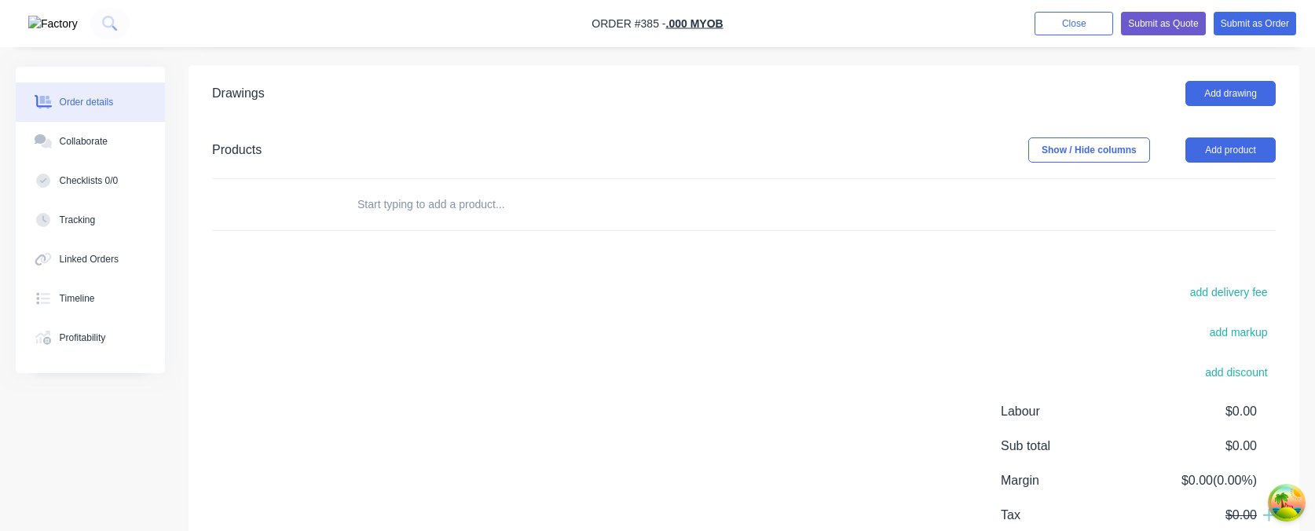
click at [441, 205] on input "text" at bounding box center [514, 204] width 314 height 31
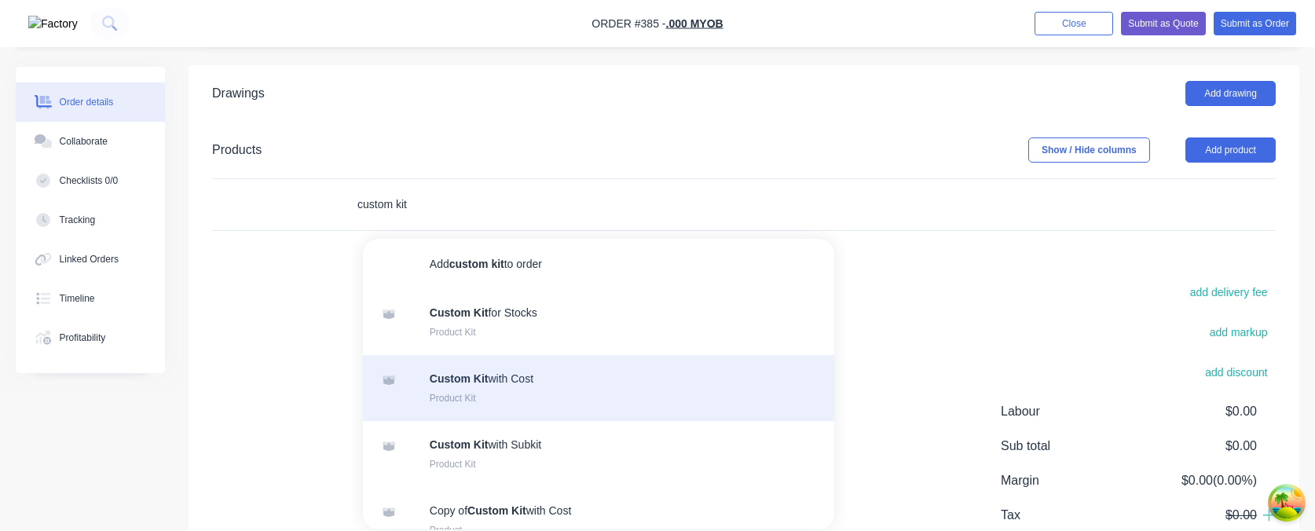
type input "custom kit"
click at [555, 379] on div "Custom Kit with Cost Product Kit" at bounding box center [598, 388] width 471 height 66
